Goal: Task Accomplishment & Management: Use online tool/utility

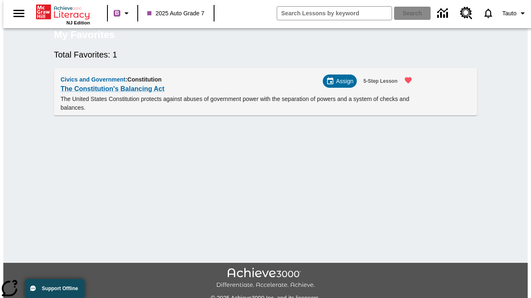
click at [343, 86] on span "Assign" at bounding box center [344, 81] width 17 height 9
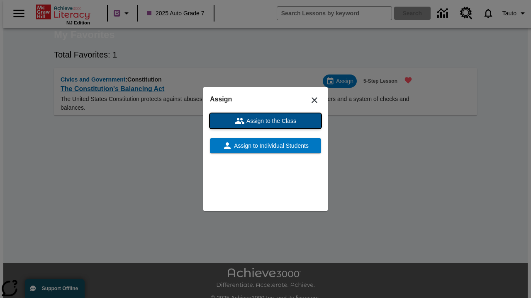
click at [265, 121] on span "Assign to the Class" at bounding box center [270, 121] width 51 height 9
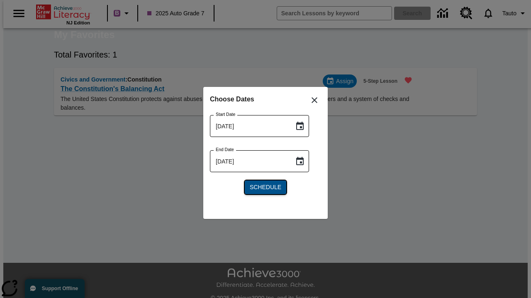
click at [265, 187] on span "Schedule" at bounding box center [266, 187] width 32 height 9
